Goal: Task Accomplishment & Management: Complete application form

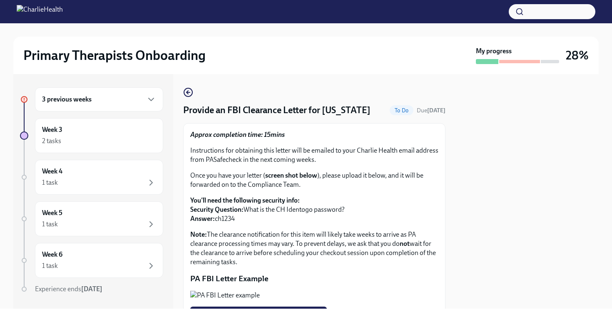
click at [428, 280] on p "PA FBI Letter Example" at bounding box center [314, 278] width 248 height 11
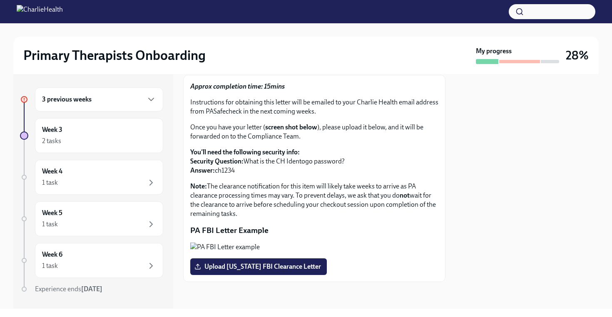
scroll to position [122, 0]
click at [258, 266] on span "Upload [US_STATE] FBI Clearance Letter" at bounding box center [258, 267] width 125 height 8
click at [0, 0] on input "Upload [US_STATE] FBI Clearance Letter" at bounding box center [0, 0] width 0 height 0
click at [168, 104] on div "3 previous weeks Week 3 2 tasks Week 4 1 task Complete Week 5 1 task Complete W…" at bounding box center [93, 191] width 160 height 235
click at [112, 102] on div "3 previous weeks" at bounding box center [99, 99] width 114 height 10
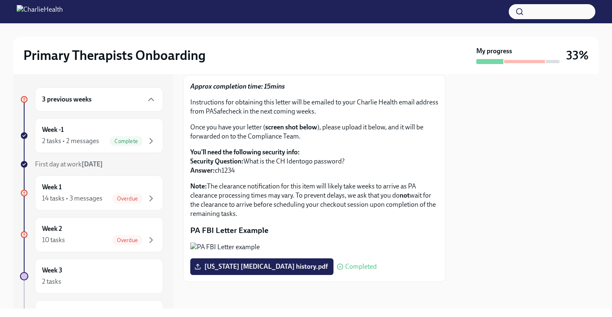
click at [112, 102] on div "3 previous weeks" at bounding box center [99, 99] width 114 height 10
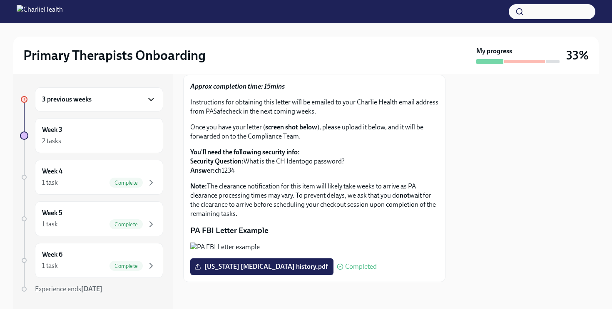
click at [151, 99] on icon "button" at bounding box center [151, 99] width 10 height 10
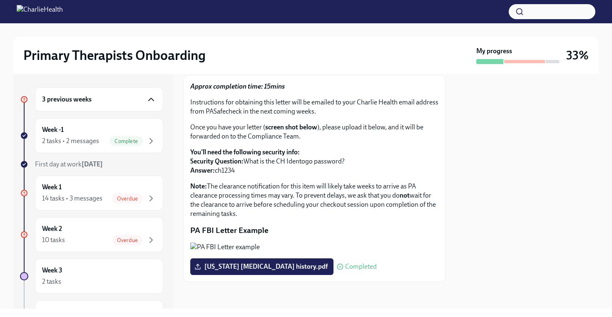
click at [151, 99] on icon "button" at bounding box center [151, 99] width 10 height 10
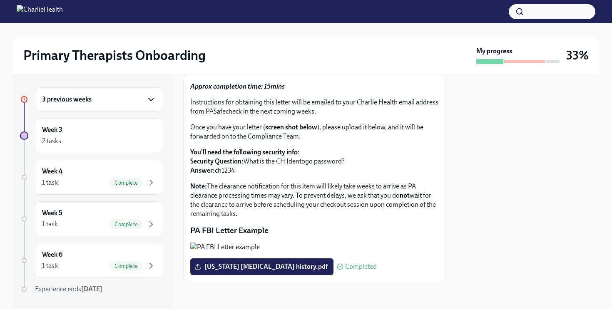
click at [151, 99] on icon "button" at bounding box center [151, 99] width 10 height 10
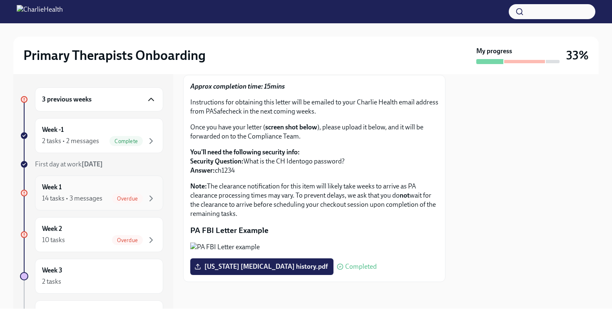
click at [144, 197] on div "Overdue" at bounding box center [134, 199] width 44 height 10
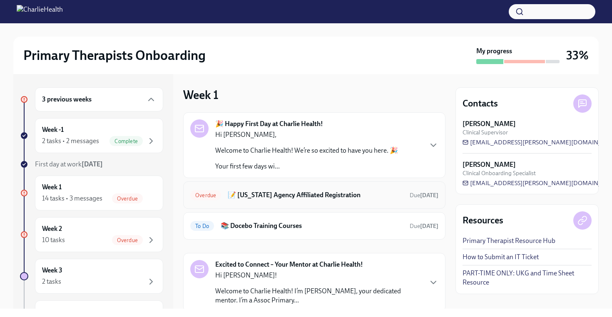
click at [204, 194] on span "Overdue" at bounding box center [205, 195] width 31 height 6
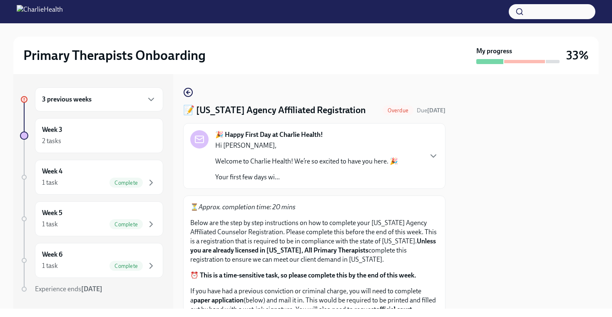
click at [438, 249] on p "Below are the step by step instructions on how to complete your [US_STATE] Agen…" at bounding box center [314, 241] width 248 height 46
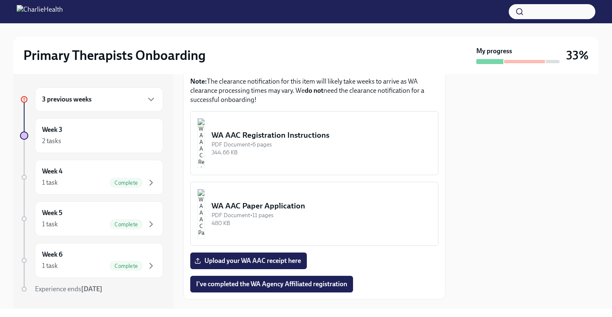
scroll to position [512, 0]
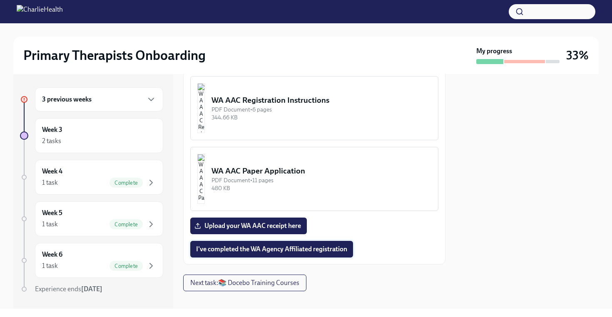
click at [298, 245] on span "I've completed the WA Agency Affiliated registration" at bounding box center [271, 249] width 151 height 8
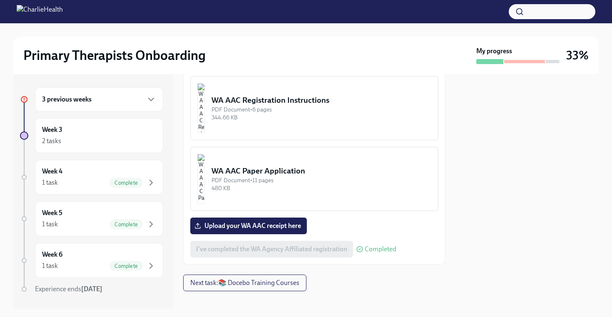
click at [166, 93] on div "3 previous weeks Week 3 2 tasks Week 4 1 task Complete Week 5 1 task Complete W…" at bounding box center [93, 191] width 160 height 235
click at [166, 105] on div "3 previous weeks Week 3 2 tasks Week 4 1 task Complete Week 5 1 task Complete W…" at bounding box center [93, 191] width 160 height 235
click at [23, 99] on icon at bounding box center [24, 99] width 4 height 4
click at [109, 79] on div "3 previous weeks Week 3 2 tasks Week 4 1 task Complete Week 5 1 task Complete W…" at bounding box center [93, 191] width 160 height 235
click at [151, 95] on icon "button" at bounding box center [151, 99] width 10 height 10
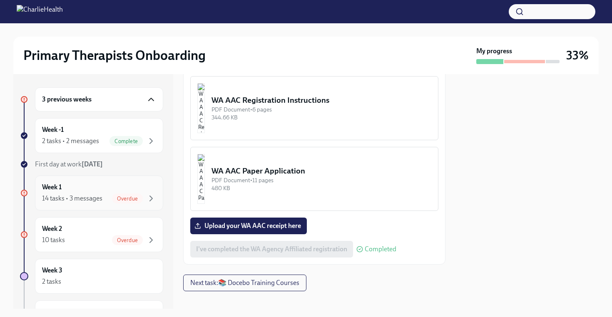
click at [139, 194] on div "Overdue" at bounding box center [127, 199] width 31 height 10
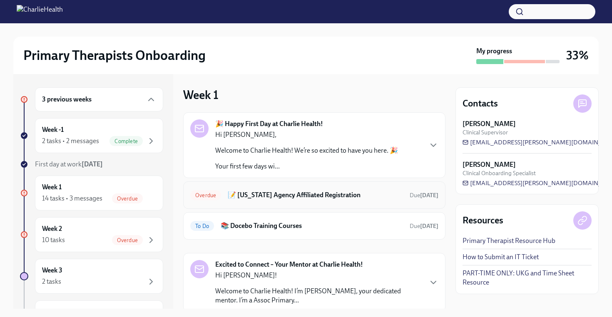
click at [209, 194] on span "Overdue" at bounding box center [205, 195] width 31 height 6
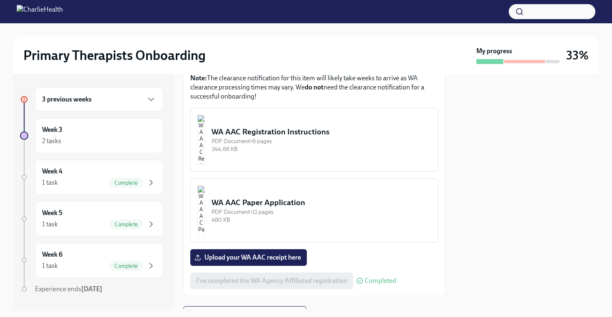
scroll to position [512, 0]
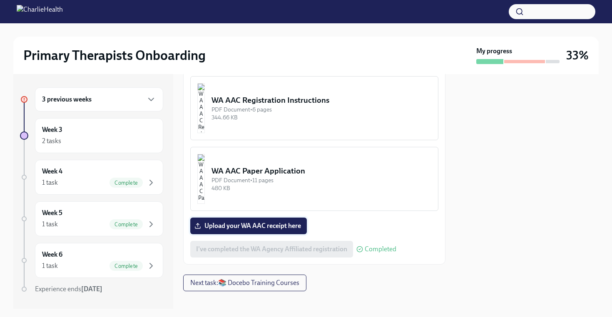
click at [235, 222] on span "Upload your WA AAC receipt here" at bounding box center [248, 226] width 105 height 8
click at [0, 0] on input "Upload your WA AAC receipt here" at bounding box center [0, 0] width 0 height 0
click at [233, 222] on span "Upload your WA AAC receipt here" at bounding box center [248, 226] width 105 height 8
click at [0, 0] on input "Upload your WA AAC receipt here" at bounding box center [0, 0] width 0 height 0
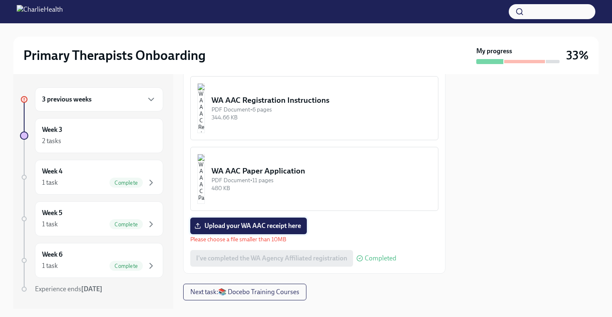
click at [246, 222] on span "Upload your WA AAC receipt here" at bounding box center [248, 226] width 105 height 8
click at [0, 0] on input "Upload your WA AAC receipt here" at bounding box center [0, 0] width 0 height 0
click at [262, 222] on span "Upload your WA AAC receipt here" at bounding box center [248, 226] width 105 height 8
click at [0, 0] on input "Upload your WA AAC receipt here" at bounding box center [0, 0] width 0 height 0
click at [286, 222] on span "Upload your WA AAC receipt here" at bounding box center [248, 226] width 105 height 8
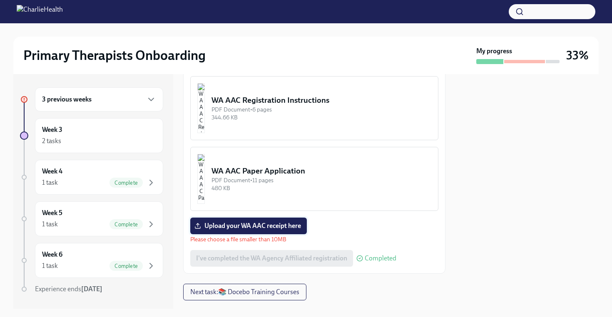
click at [0, 0] on input "Upload your WA AAC receipt here" at bounding box center [0, 0] width 0 height 0
click at [255, 222] on span "Upload your WA AAC receipt here" at bounding box center [248, 226] width 105 height 8
click at [0, 0] on input "Upload your WA AAC receipt here" at bounding box center [0, 0] width 0 height 0
click at [291, 222] on span "Upload your WA AAC receipt here" at bounding box center [248, 226] width 105 height 8
click at [0, 0] on input "Upload your WA AAC receipt here" at bounding box center [0, 0] width 0 height 0
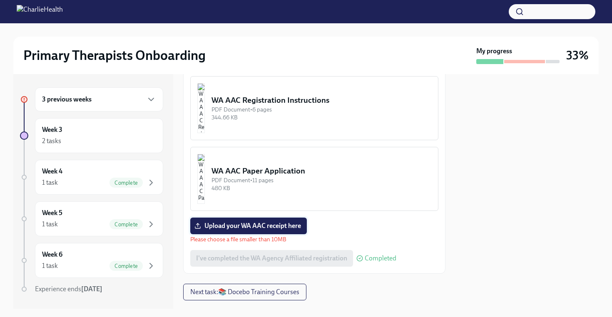
click at [282, 222] on span "Upload your WA AAC receipt here" at bounding box center [248, 226] width 105 height 8
click at [0, 0] on input "Upload your WA AAC receipt here" at bounding box center [0, 0] width 0 height 0
click at [141, 137] on div "2 tasks" at bounding box center [99, 141] width 114 height 10
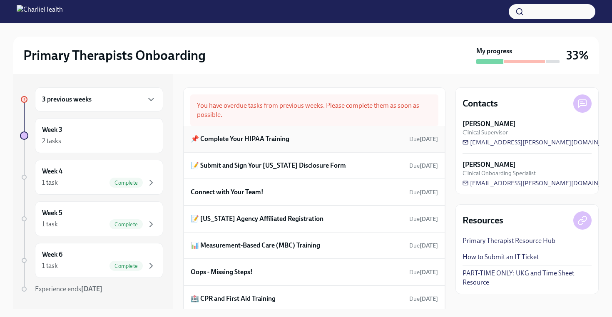
click at [266, 140] on h6 "📌 Complete Your HIPAA Training" at bounding box center [240, 138] width 99 height 9
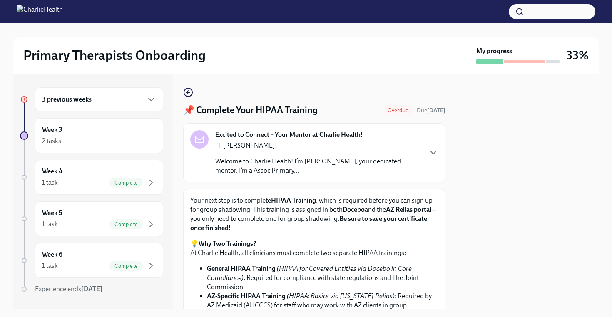
click at [455, 245] on div "3 previous weeks Week 3 2 tasks Week 4 1 task Complete Week 5 1 task Complete W…" at bounding box center [305, 191] width 585 height 235
click at [418, 251] on p "💡 Why Two Trainings? At Charlie Health, all clinicians must complete two separa…" at bounding box center [314, 248] width 248 height 18
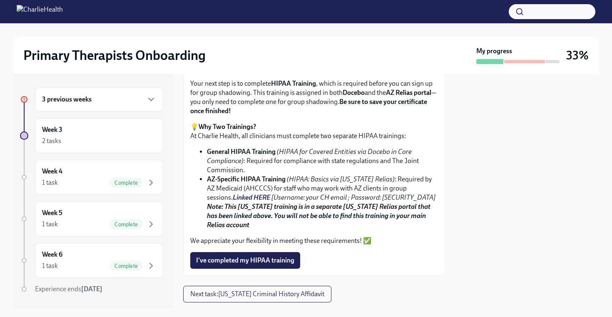
scroll to position [137, 0]
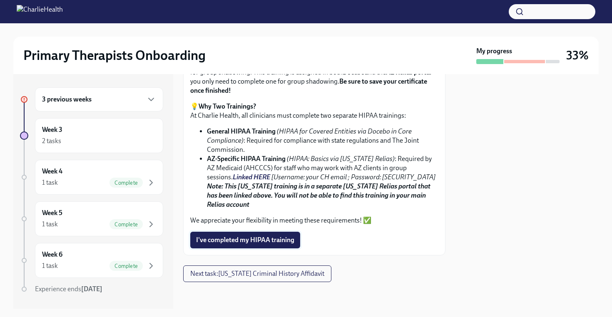
click at [231, 241] on span "I've completed my HIPAA training" at bounding box center [245, 240] width 98 height 8
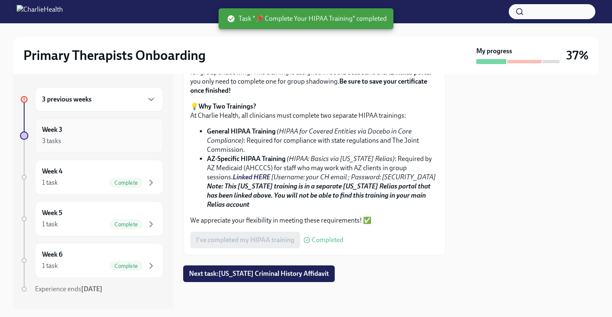
click at [142, 142] on div "3 tasks" at bounding box center [99, 141] width 114 height 10
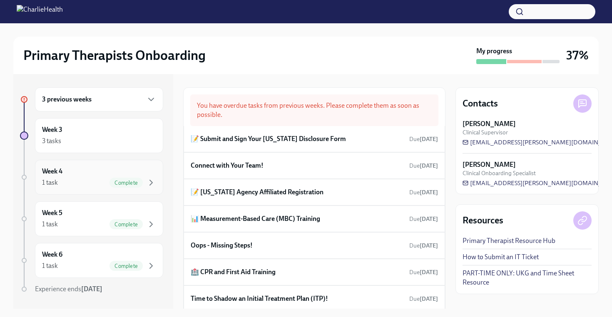
click at [102, 178] on div "1 task Complete" at bounding box center [99, 183] width 114 height 10
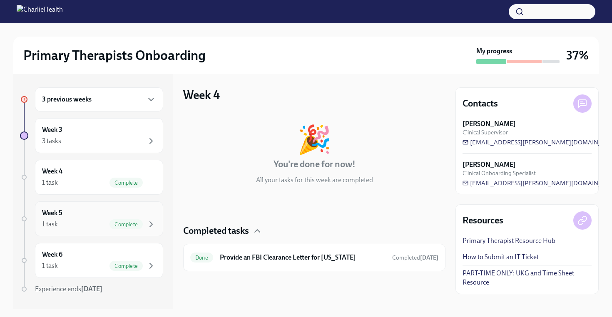
click at [97, 222] on div "1 task Complete" at bounding box center [99, 224] width 114 height 10
click at [95, 218] on div "Week 5 1 task Complete" at bounding box center [99, 219] width 114 height 21
click at [121, 222] on span "Complete" at bounding box center [125, 224] width 33 height 6
click at [99, 184] on div "1 task Complete" at bounding box center [99, 183] width 114 height 10
click at [149, 181] on icon "button" at bounding box center [151, 183] width 10 height 10
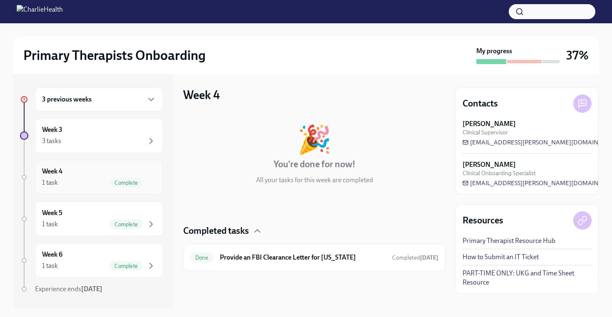
click at [49, 179] on div "1 task" at bounding box center [50, 182] width 16 height 9
click at [59, 216] on h6 "Week 5" at bounding box center [52, 213] width 20 height 9
click at [59, 175] on h6 "Week 4" at bounding box center [52, 171] width 20 height 9
click at [71, 218] on div "Week 5 1 task Complete" at bounding box center [99, 219] width 114 height 21
click at [76, 260] on div "Week 6 1 task Complete" at bounding box center [99, 260] width 114 height 21
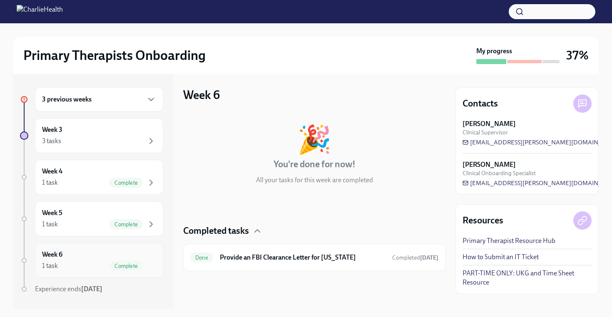
click at [154, 271] on icon "button" at bounding box center [151, 266] width 10 height 10
click at [151, 100] on icon "button" at bounding box center [151, 99] width 5 height 2
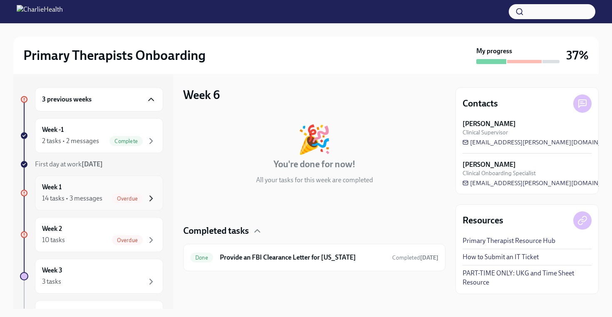
click at [149, 199] on icon "button" at bounding box center [151, 199] width 10 height 10
